Goal: Task Accomplishment & Management: Complete application form

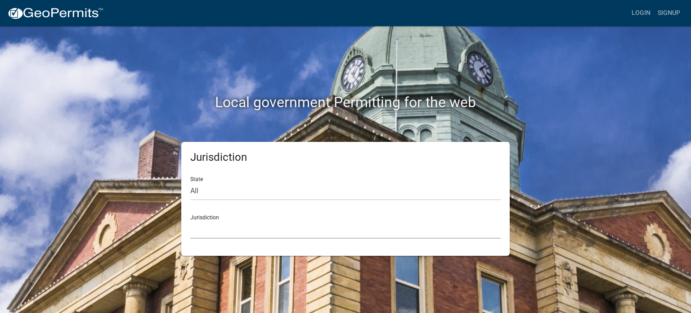
drag, startPoint x: 232, startPoint y: 230, endPoint x: 229, endPoint y: 223, distance: 7.5
click at [232, 230] on select "[GEOGRAPHIC_DATA], [US_STATE] [GEOGRAPHIC_DATA], [US_STATE][PERSON_NAME][GEOGRA…" at bounding box center [345, 229] width 310 height 18
drag, startPoint x: 648, startPoint y: 235, endPoint x: 570, endPoint y: 231, distance: 77.4
click at [647, 234] on div "Local government Permitting for the web Jurisdiction State All [US_STATE] [US_S…" at bounding box center [345, 156] width 691 height 313
click at [222, 192] on select "All [US_STATE] [US_STATE] [US_STATE] [US_STATE] [US_STATE] [US_STATE] [US_STATE…" at bounding box center [345, 191] width 310 height 18
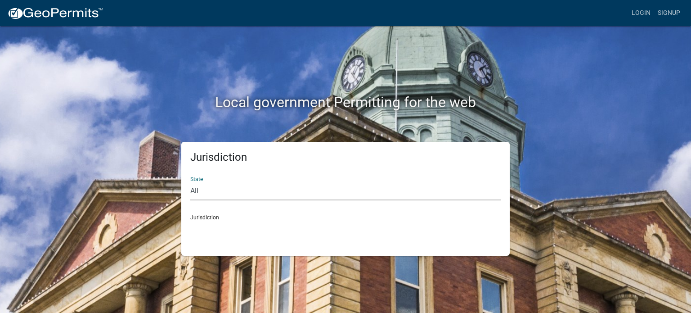
select select "[US_STATE]"
click at [190, 182] on select "All [US_STATE] [US_STATE] [US_STATE] [US_STATE] [US_STATE] [US_STATE] [US_STATE…" at bounding box center [345, 191] width 310 height 18
click at [201, 226] on select "[GEOGRAPHIC_DATA], [US_STATE] [GEOGRAPHIC_DATA], [US_STATE] [GEOGRAPHIC_DATA], …" at bounding box center [345, 229] width 310 height 18
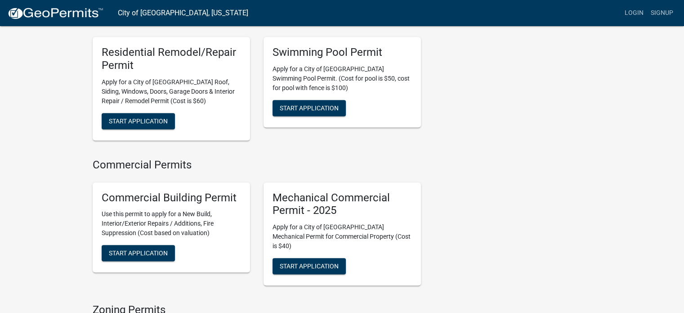
scroll to position [495, 0]
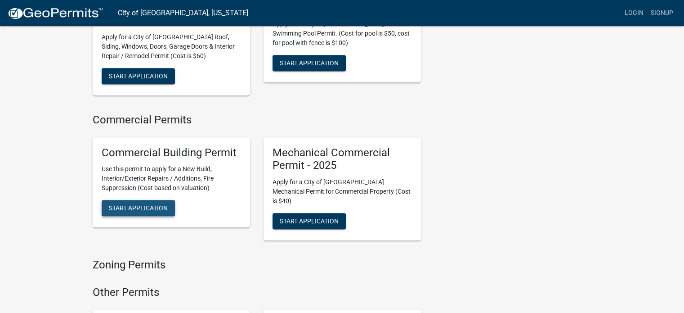
click at [160, 204] on span "Start Application" at bounding box center [138, 207] width 59 height 7
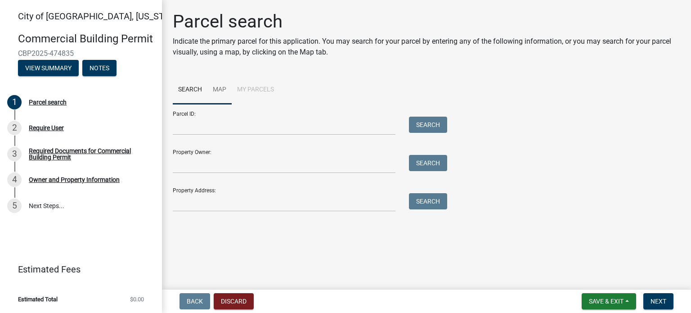
click at [224, 95] on link "Map" at bounding box center [219, 90] width 24 height 29
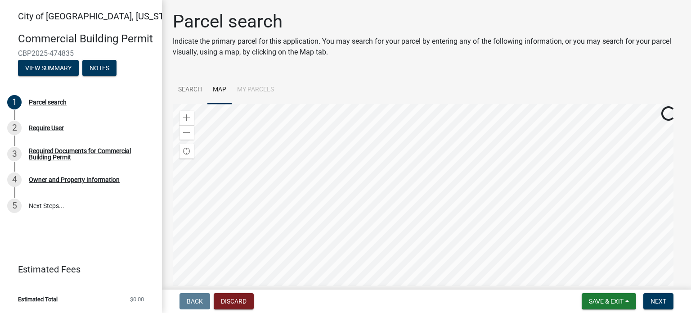
scroll to position [45, 0]
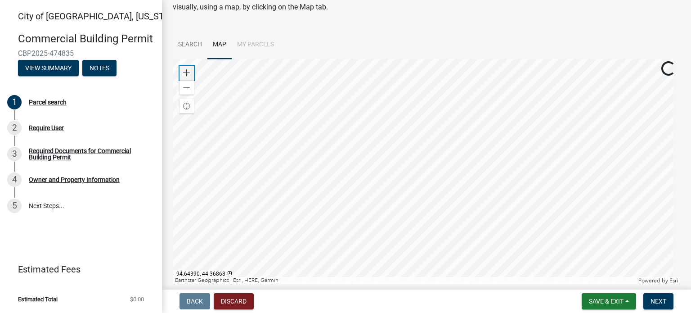
click at [185, 77] on div "Zoom in" at bounding box center [186, 73] width 14 height 14
click at [189, 68] on div "Zoom in" at bounding box center [186, 73] width 14 height 14
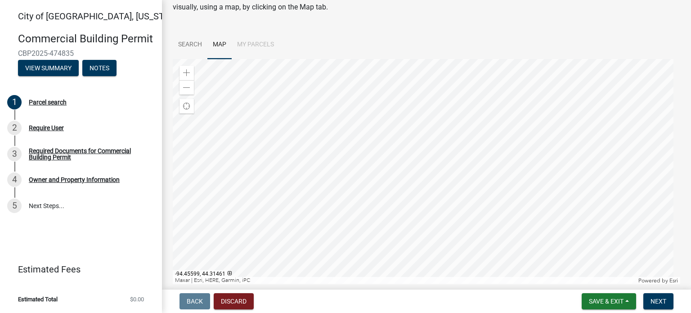
click at [595, 161] on div at bounding box center [426, 171] width 507 height 225
click at [186, 93] on div "Zoom out" at bounding box center [186, 87] width 14 height 14
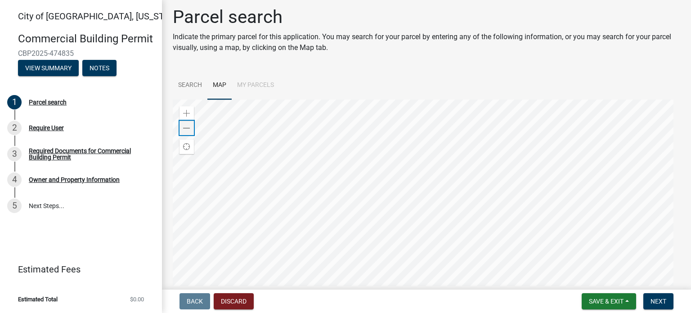
scroll to position [0, 0]
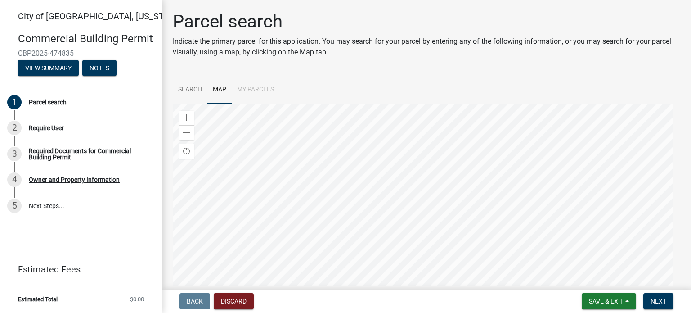
click at [413, 124] on div at bounding box center [426, 216] width 507 height 225
click at [437, 130] on div at bounding box center [426, 216] width 507 height 225
click at [380, 134] on div at bounding box center [426, 216] width 507 height 225
click at [358, 142] on div at bounding box center [426, 216] width 507 height 225
click at [395, 170] on div at bounding box center [426, 216] width 507 height 225
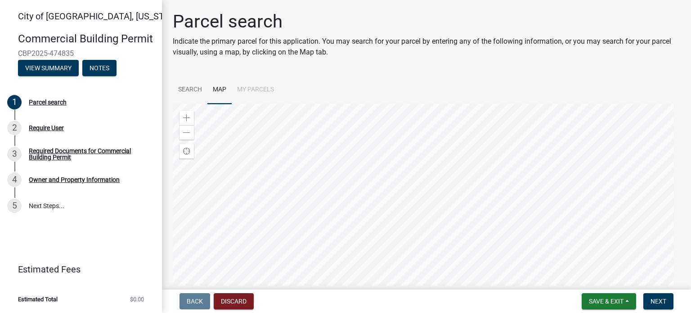
click at [443, 255] on div at bounding box center [426, 216] width 507 height 225
click at [448, 199] on div at bounding box center [426, 216] width 507 height 225
